Goal: Information Seeking & Learning: Learn about a topic

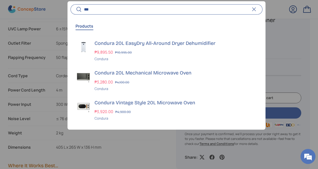
type input "***"
click at [107, 41] on h3 "Condura 20L EasyDry All-Around Dryer Dehumidifier" at bounding box center [176, 43] width 162 height 7
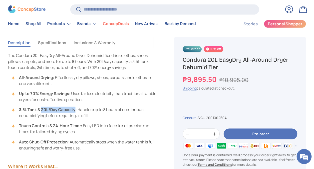
drag, startPoint x: 76, startPoint y: 107, endPoint x: 42, endPoint y: 106, distance: 34.0
click at [42, 106] on li "3.5L Tank & 20L/Day Capacity : Handles up to 8 hours of continuous dehumidifyin…" at bounding box center [85, 112] width 145 height 12
drag, startPoint x: 42, startPoint y: 106, endPoint x: 53, endPoint y: 110, distance: 12.2
click at [53, 110] on li "3.5L Tank & 20L/Day Capacity : Handles up to 8 hours of continuous dehumidifyin…" at bounding box center [85, 112] width 145 height 12
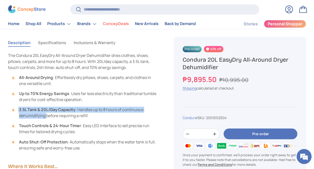
drag, startPoint x: 53, startPoint y: 110, endPoint x: 19, endPoint y: 109, distance: 33.8
click at [19, 109] on li "3.5L Tank & 20L/Day Capacity : Handles up to 8 hours of continuous dehumidifyin…" at bounding box center [85, 112] width 145 height 12
drag, startPoint x: 89, startPoint y: 114, endPoint x: 20, endPoint y: 107, distance: 69.6
click at [20, 107] on li "3.5L Tank & 20L/Day Capacity : Handles up to 8 hours of continuous dehumidifyin…" at bounding box center [85, 112] width 145 height 12
copy li "3.5L Tank & 20L/Day Capacity : Handles up to 8 hours of continuous dehumidifyin…"
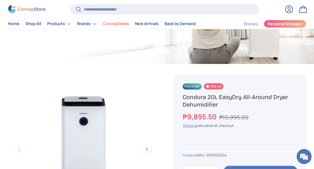
scroll to position [112, 0]
